Goal: Task Accomplishment & Management: Manage account settings

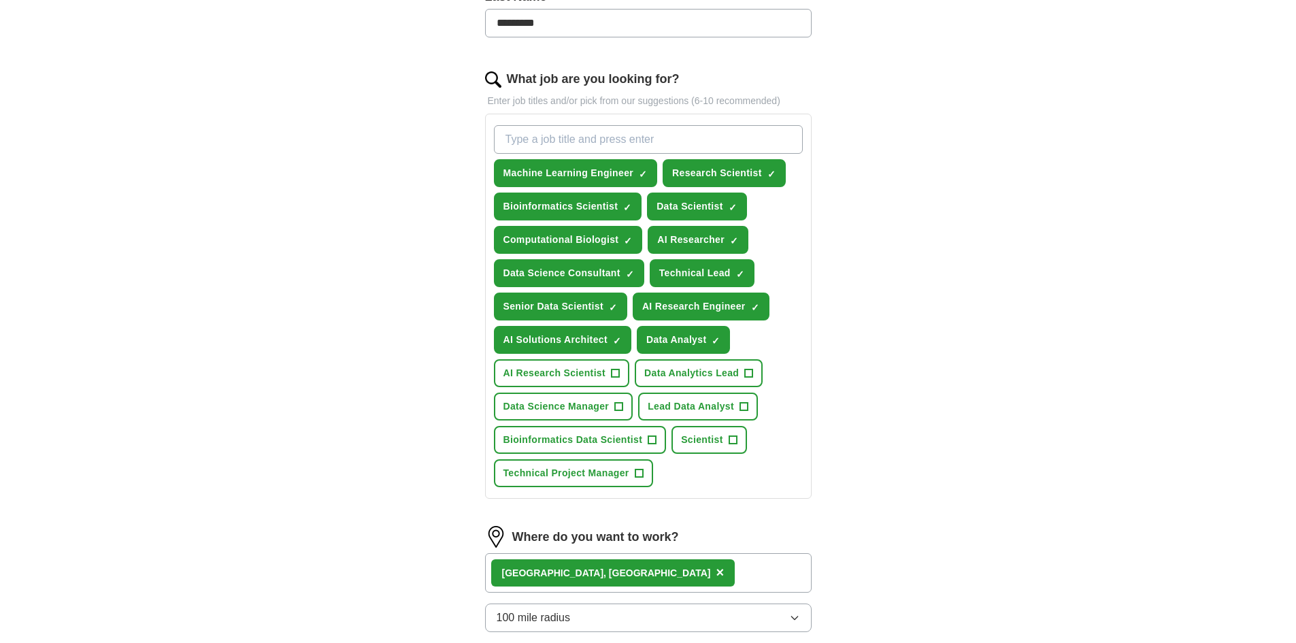
scroll to position [408, 0]
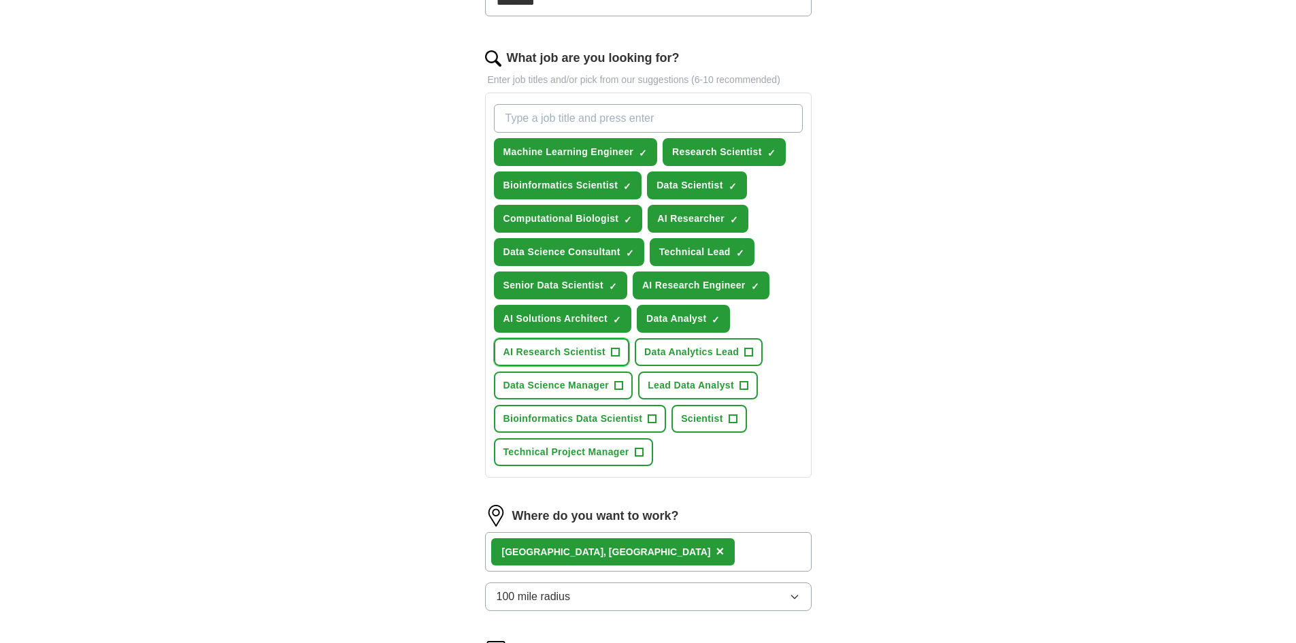
click at [614, 355] on span "+" at bounding box center [615, 352] width 8 height 11
click at [618, 384] on span "+" at bounding box center [619, 385] width 8 height 11
click at [650, 419] on span "+" at bounding box center [652, 419] width 8 height 11
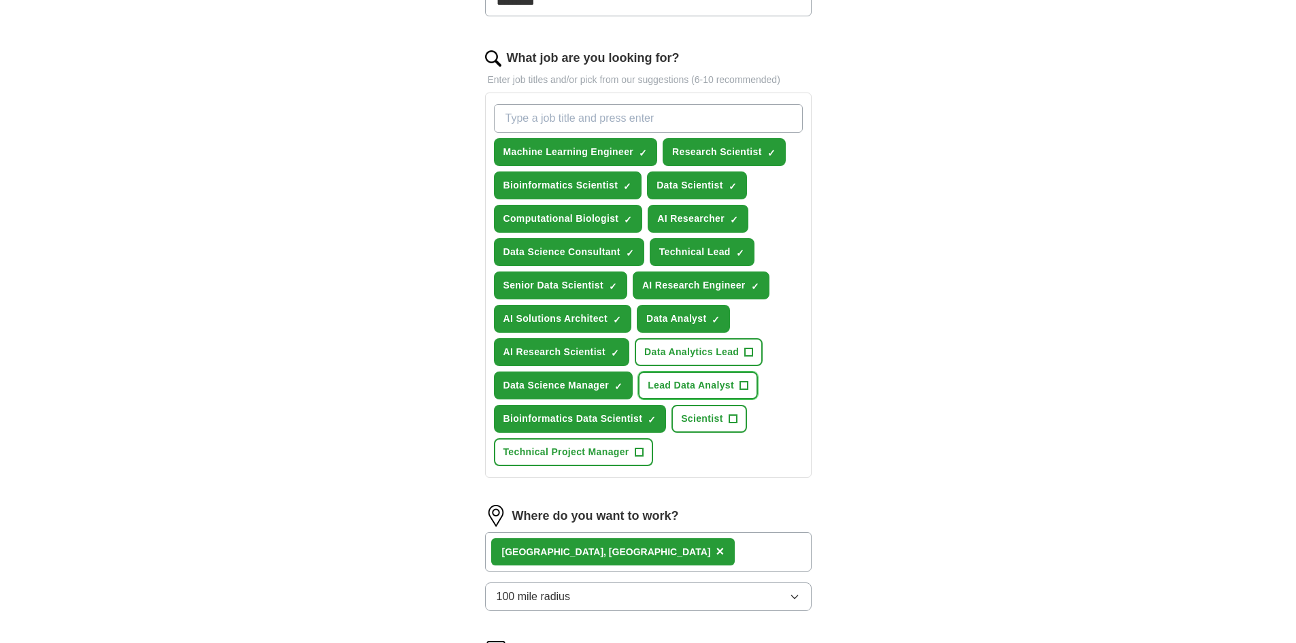
click at [742, 383] on span "+" at bounding box center [743, 385] width 8 height 11
click at [754, 349] on button "Data Analytics Lead +" at bounding box center [699, 352] width 128 height 28
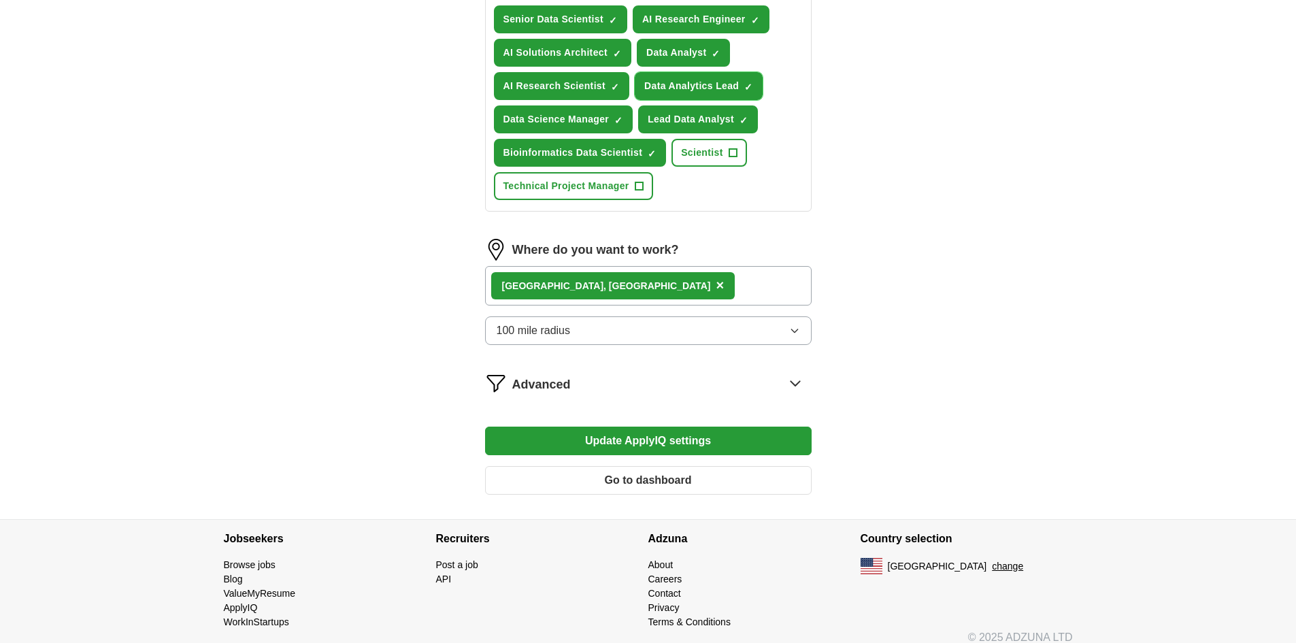
scroll to position [688, 0]
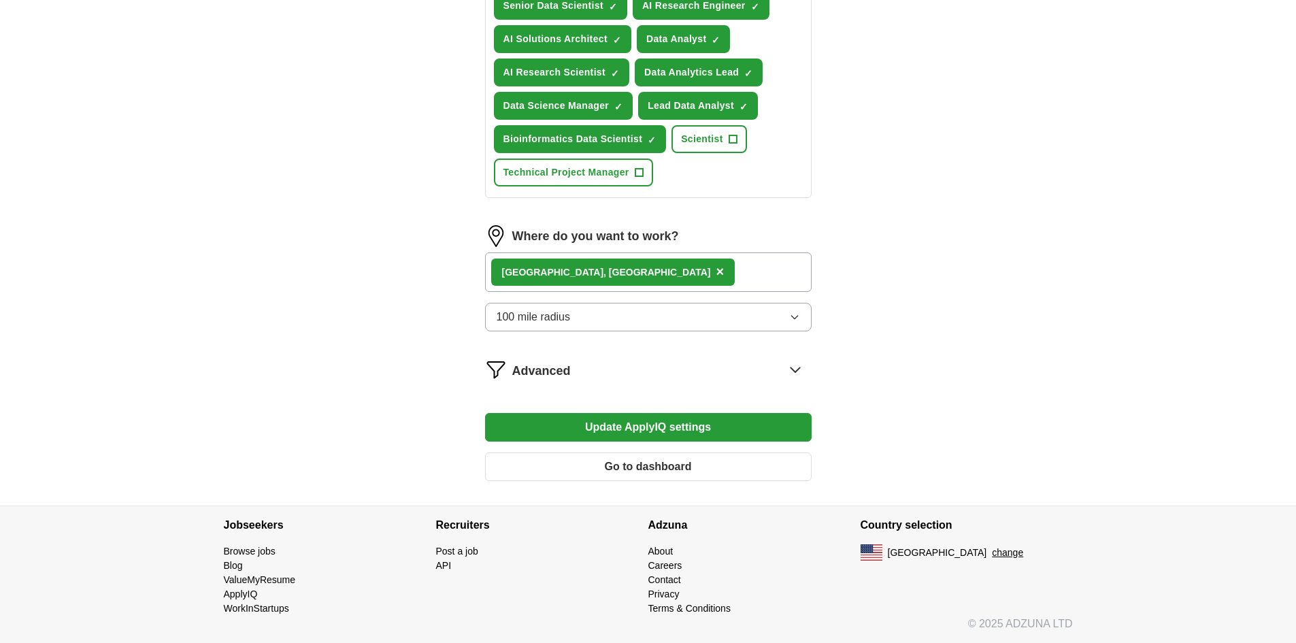
click at [696, 429] on button "Update ApplyIQ settings" at bounding box center [648, 427] width 326 height 29
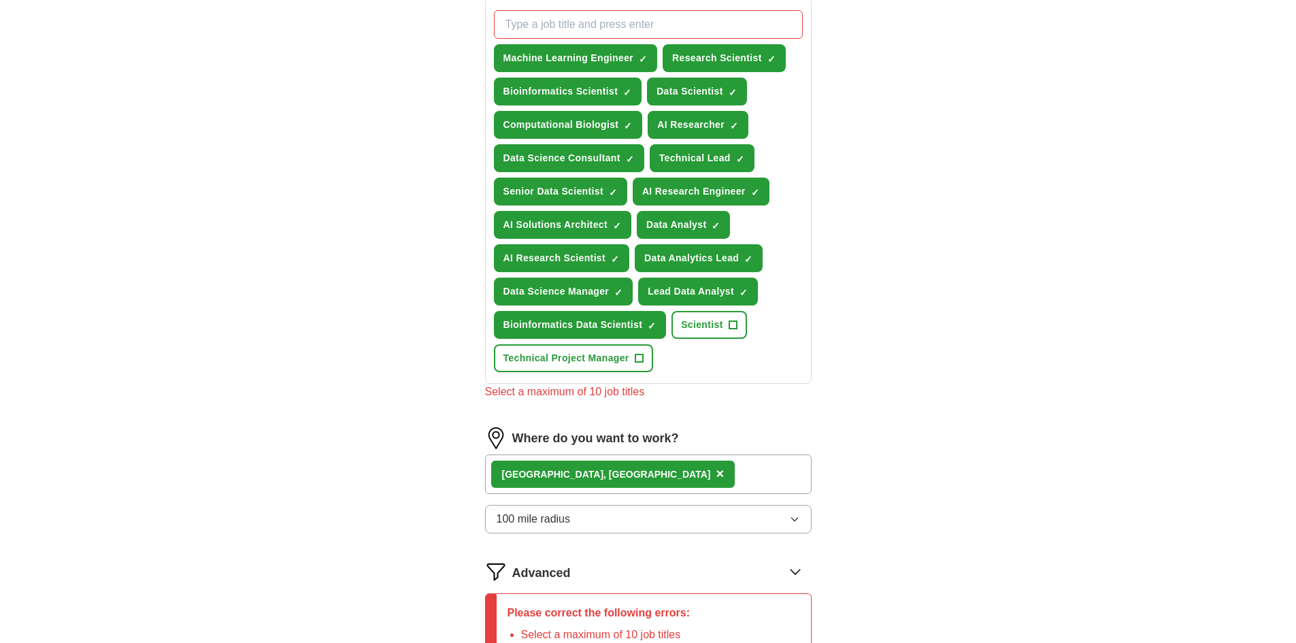
scroll to position [484, 0]
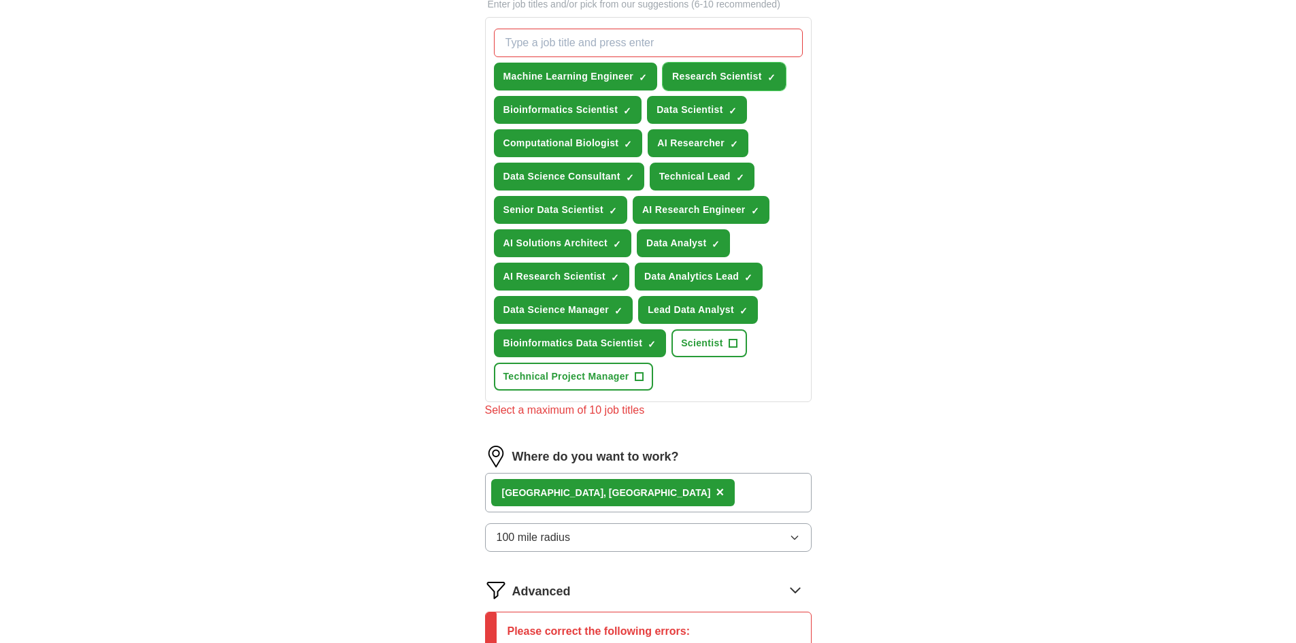
click at [0, 0] on span "×" at bounding box center [0, 0] width 0 height 0
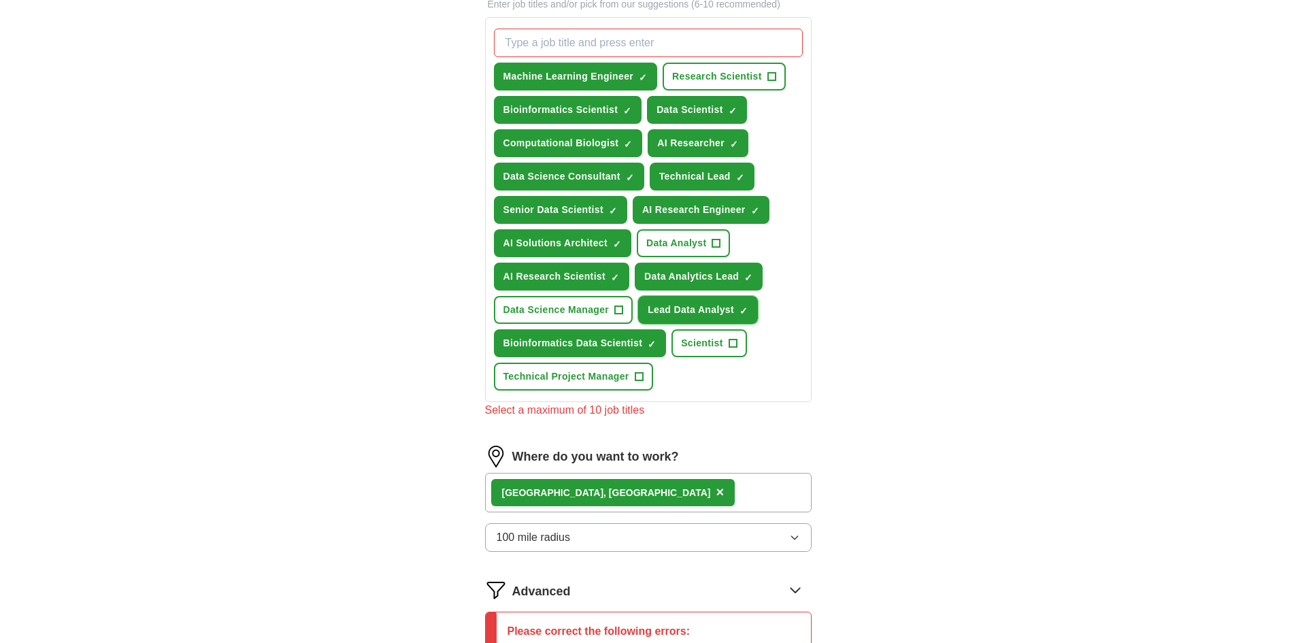
click at [0, 0] on span "×" at bounding box center [0, 0] width 0 height 0
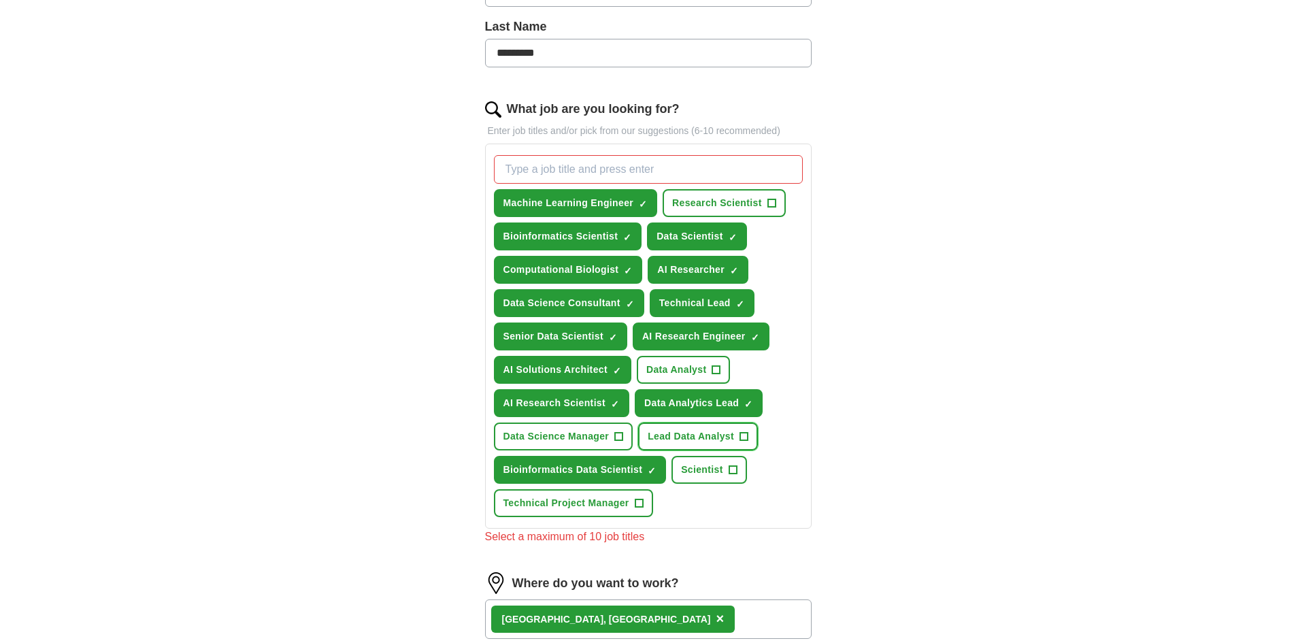
scroll to position [348, 0]
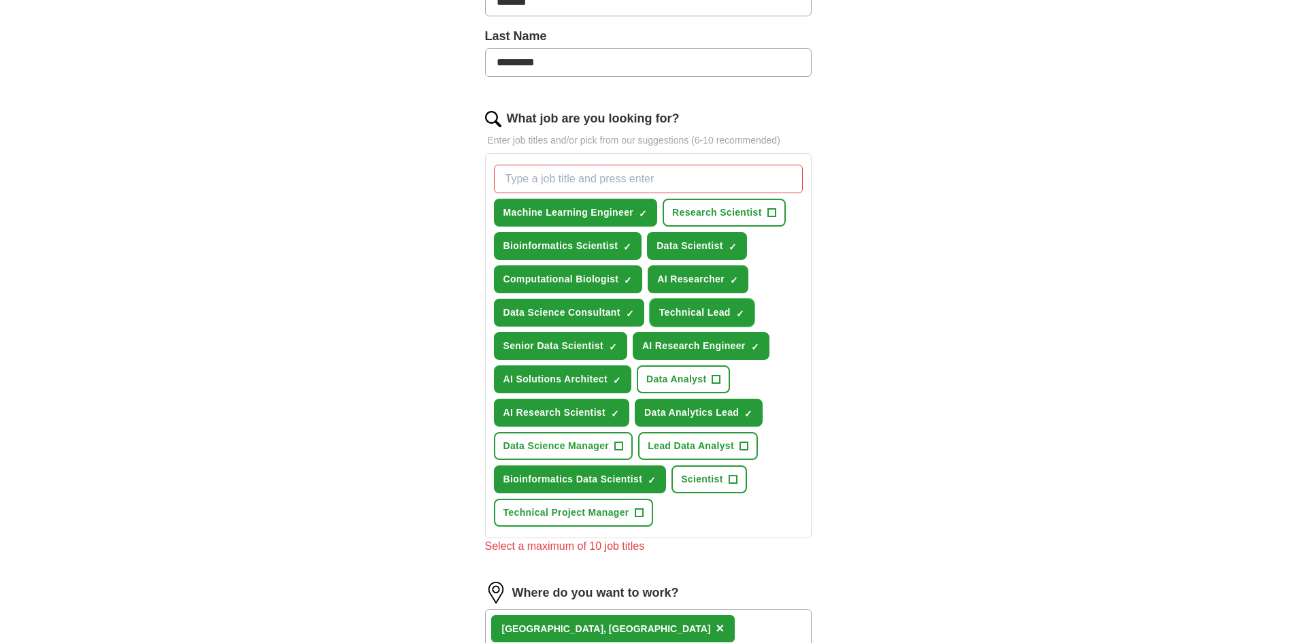
click at [0, 0] on span "×" at bounding box center [0, 0] width 0 height 0
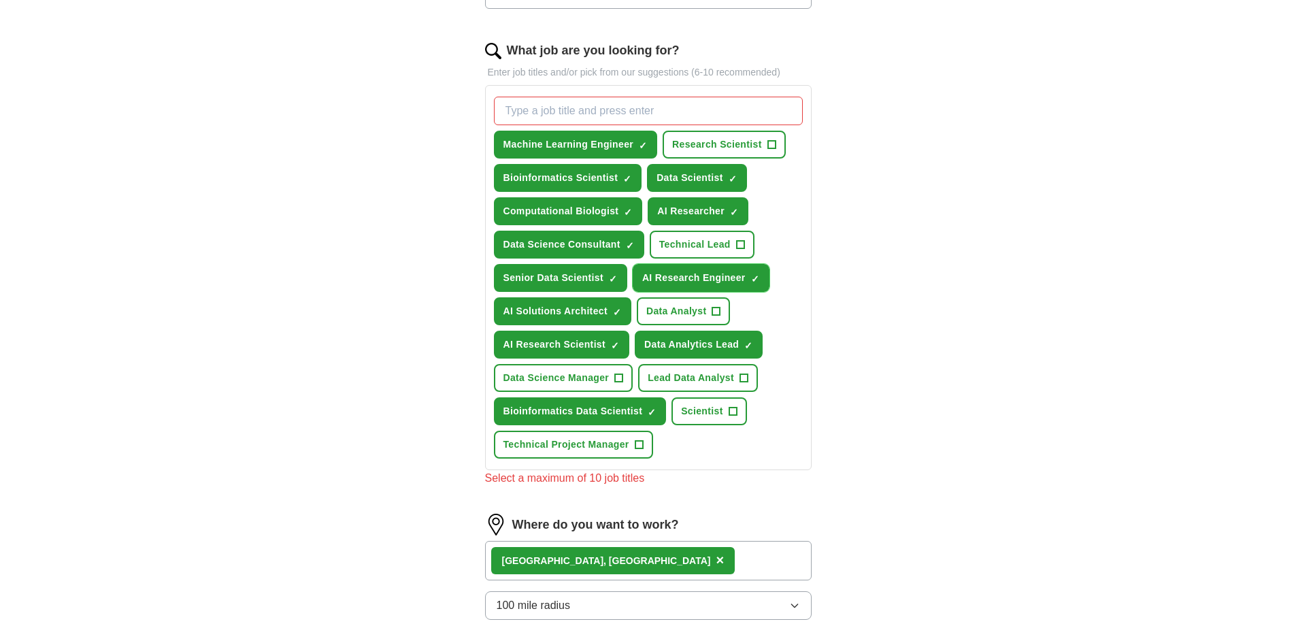
click at [656, 278] on span "AI Research Engineer" at bounding box center [693, 278] width 103 height 14
click at [585, 273] on span "Senior Data Scientist" at bounding box center [553, 278] width 100 height 14
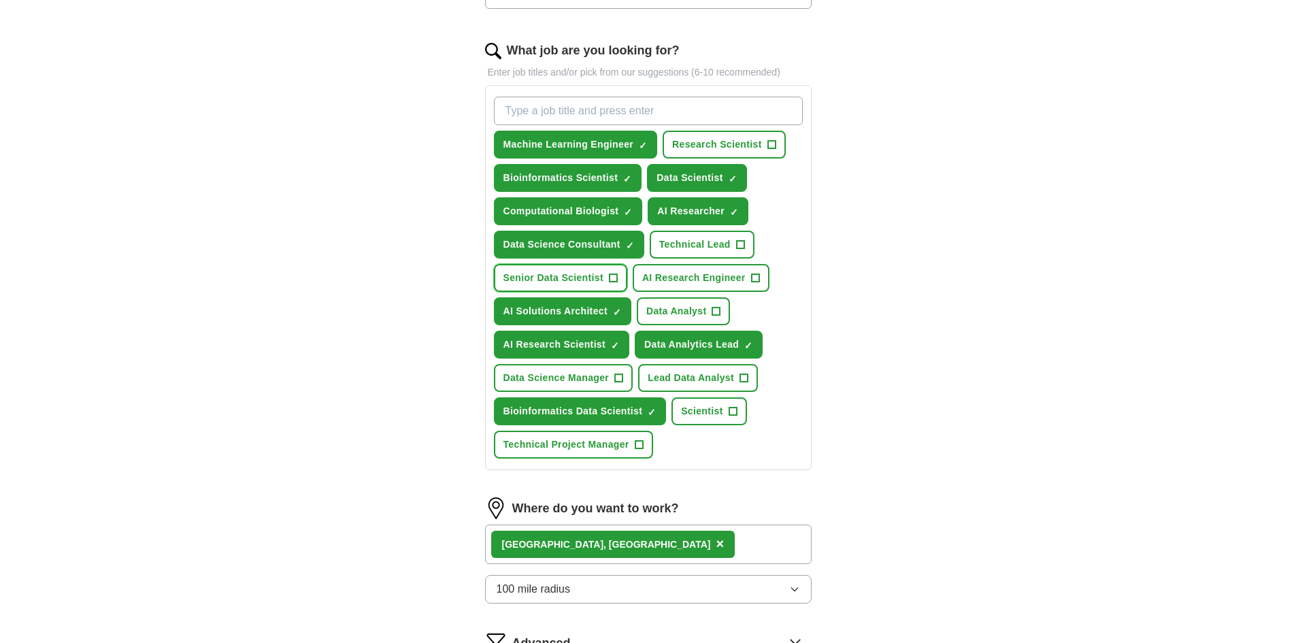
scroll to position [688, 0]
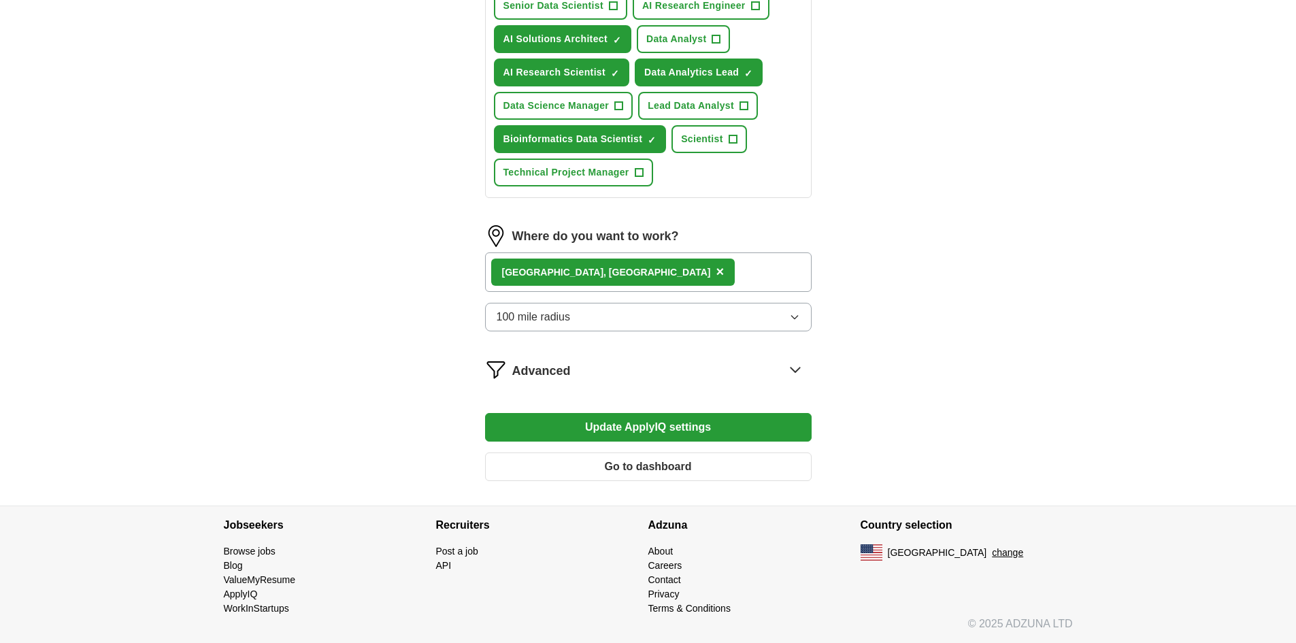
click at [697, 422] on button "Update ApplyIQ settings" at bounding box center [648, 427] width 326 height 29
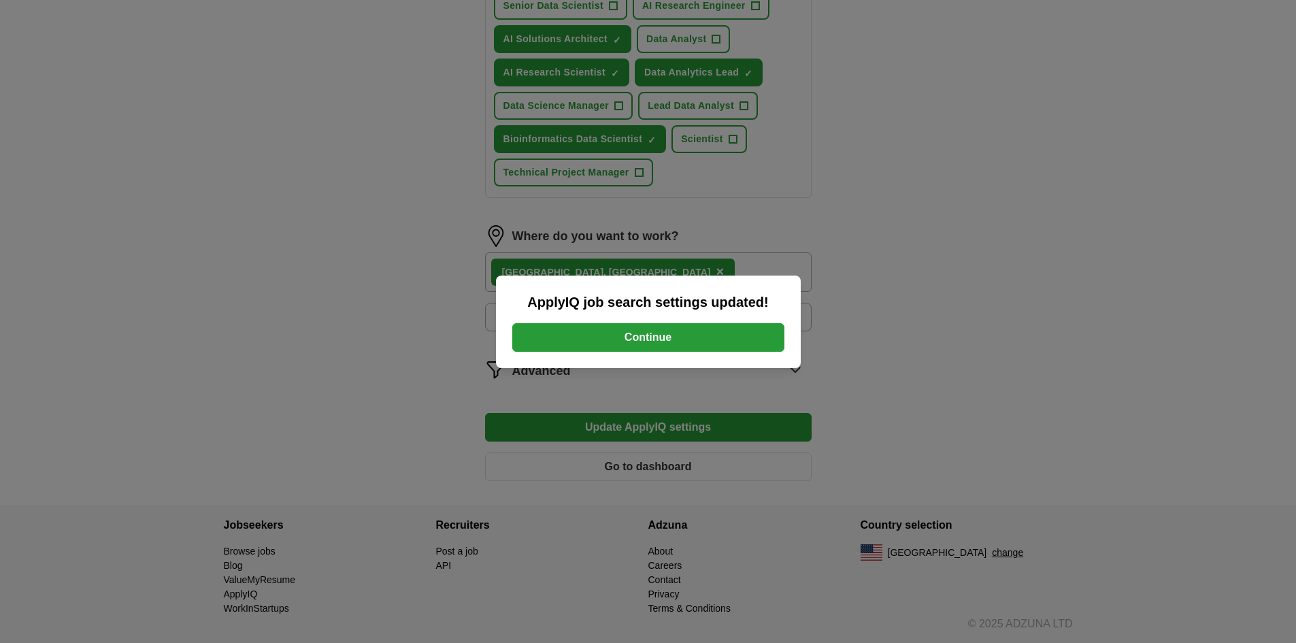
click at [666, 340] on button "Continue" at bounding box center [648, 337] width 272 height 29
